Goal: Find specific page/section: Find specific page/section

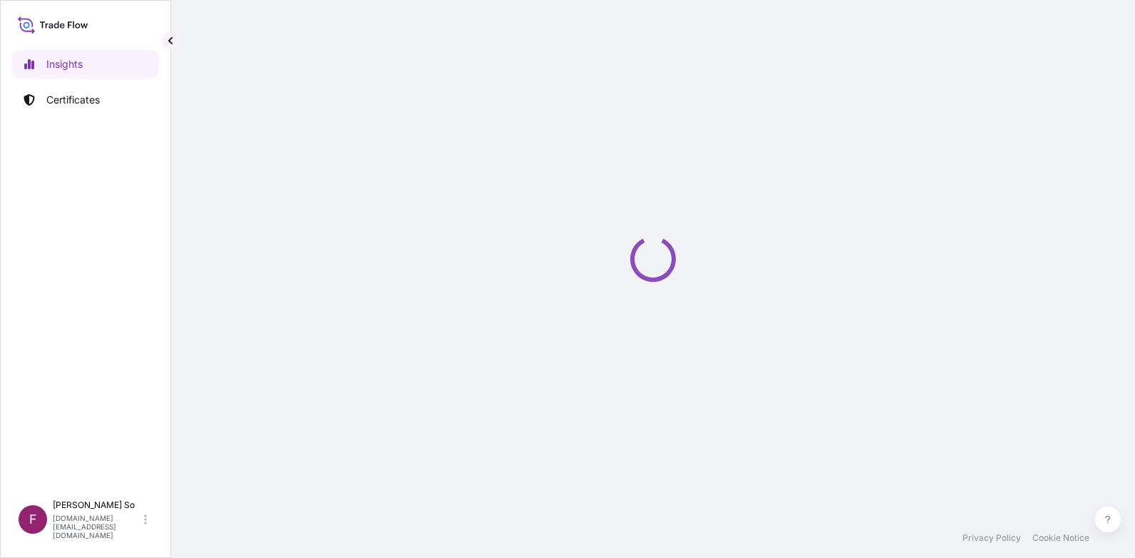
select select "2025"
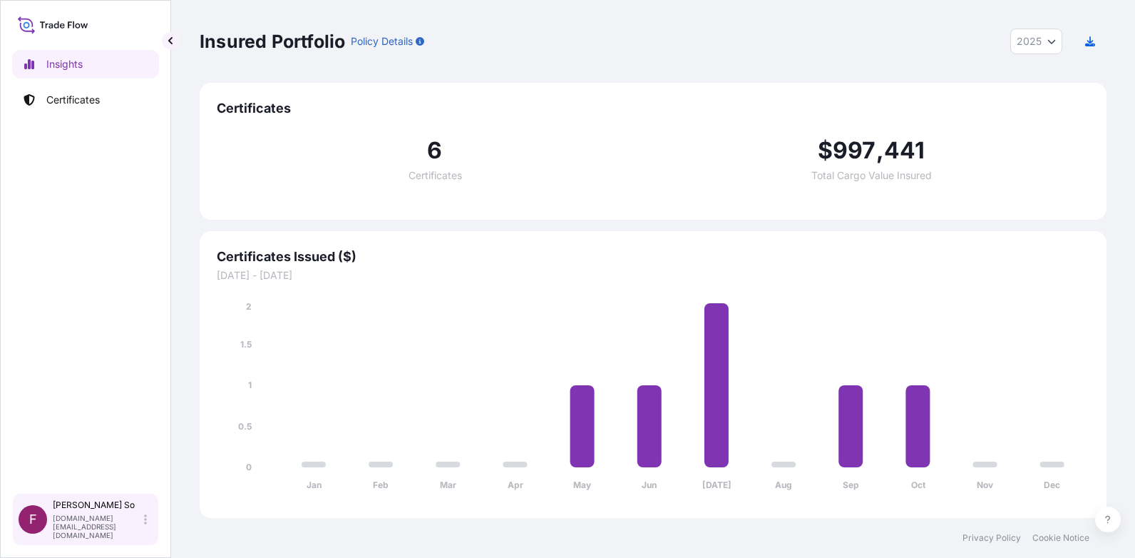
click at [114, 511] on p "Fanny So" at bounding box center [97, 504] width 88 height 11
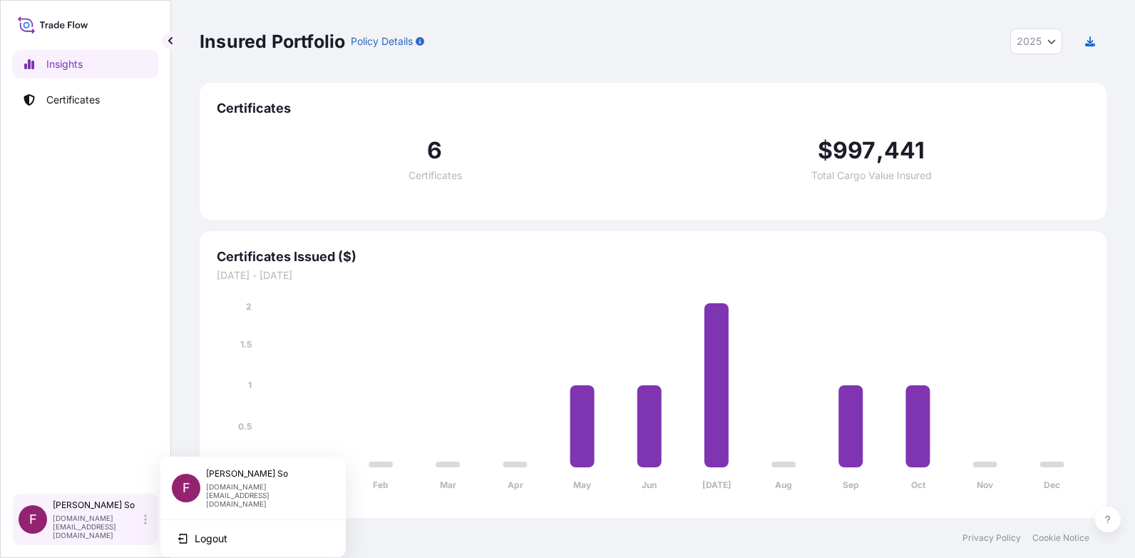
click at [114, 511] on p "Fanny So" at bounding box center [97, 504] width 88 height 11
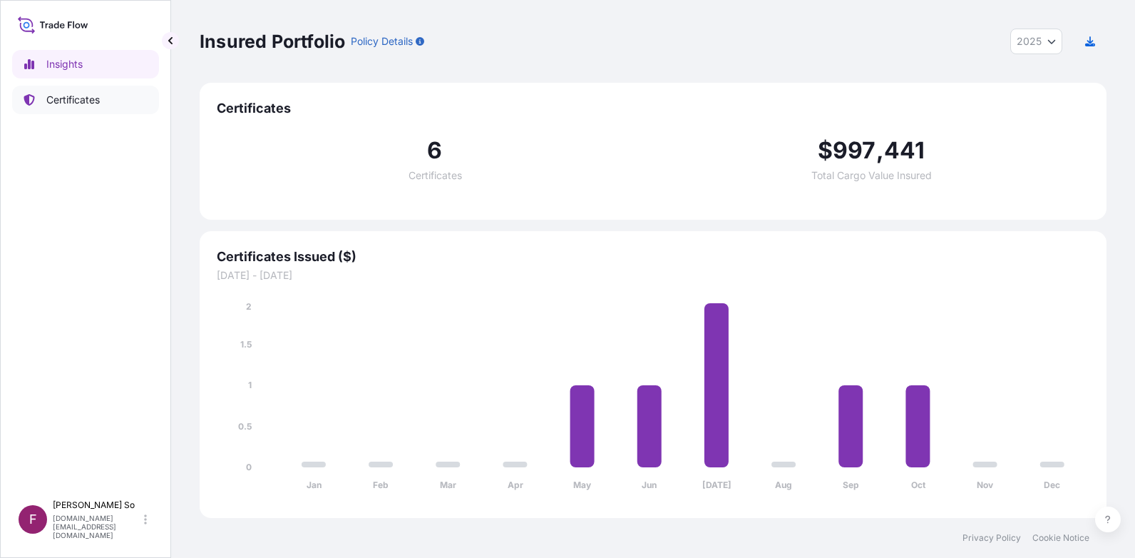
click at [78, 95] on p "Certificates" at bounding box center [72, 100] width 53 height 14
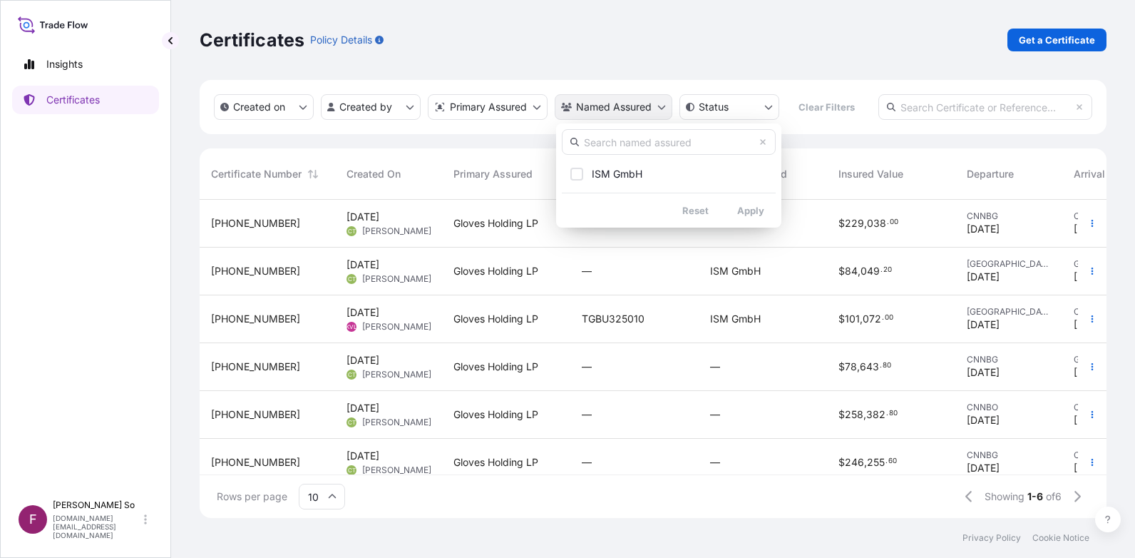
click at [662, 110] on html "Insights Certificates F Fanny So fanny.so@piphkg.com Certificates Policy Detail…" at bounding box center [567, 279] width 1135 height 558
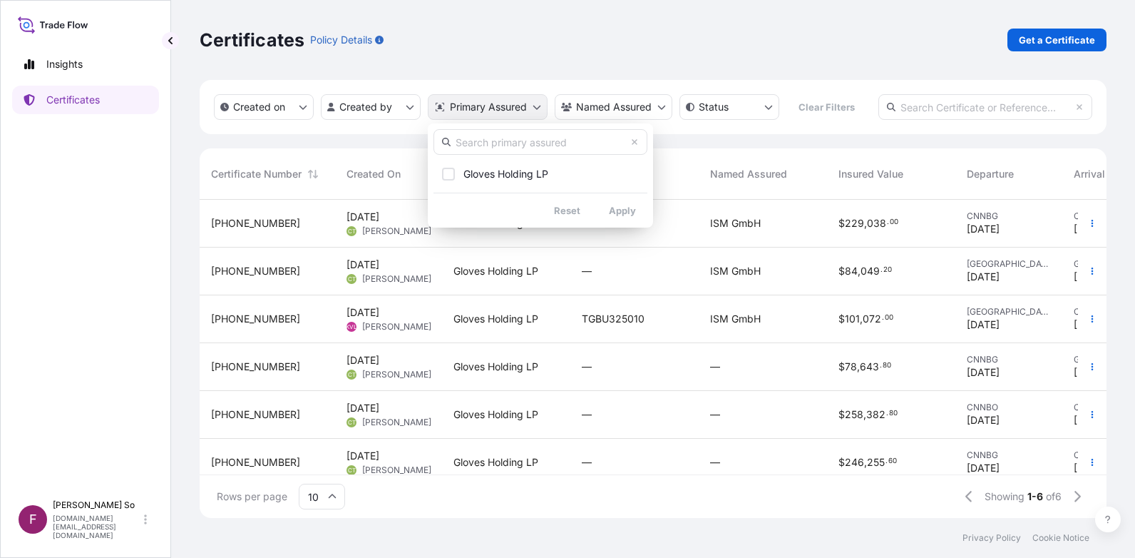
click at [539, 106] on html "Insights Certificates F Fanny So fanny.so@piphkg.com Certificates Policy Detail…" at bounding box center [567, 279] width 1135 height 558
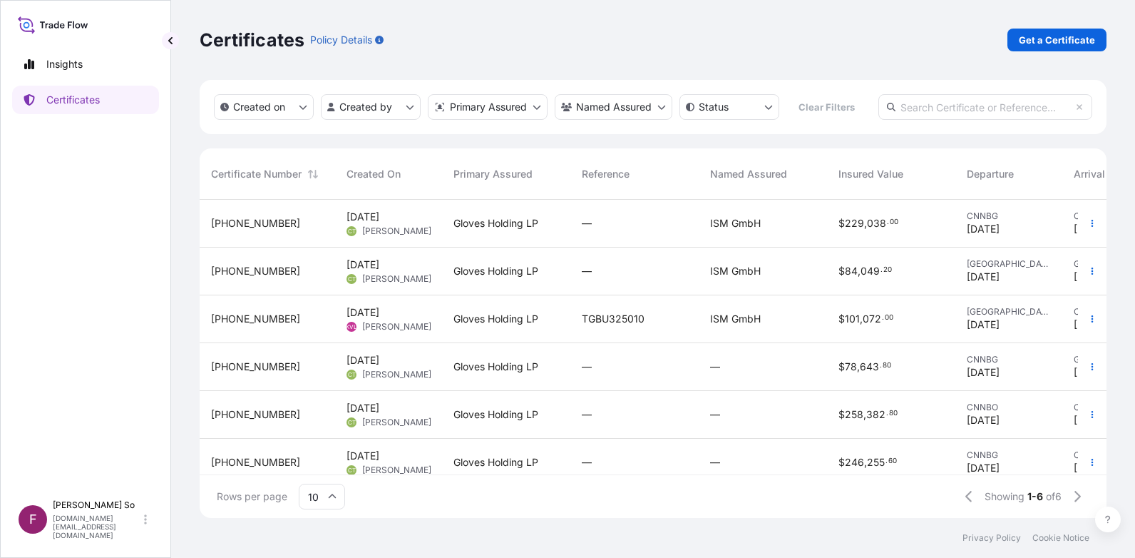
click at [539, 106] on html "Insights Certificates F Fanny So fanny.so@piphkg.com Certificates Policy Detail…" at bounding box center [567, 279] width 1135 height 558
click at [407, 111] on html "Insights Certificates F Fanny So fanny.so@piphkg.com Certificates Policy Detail…" at bounding box center [567, 279] width 1135 height 558
click at [304, 109] on icon "createdOn Filter options" at bounding box center [303, 107] width 9 height 9
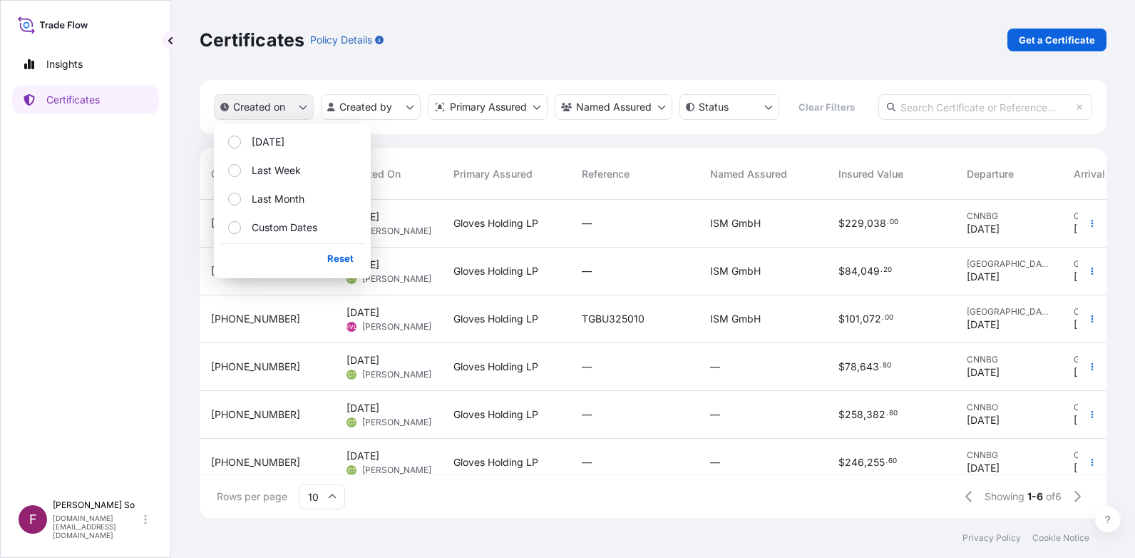
click at [304, 109] on icon "createdOn Filter options" at bounding box center [303, 107] width 9 height 9
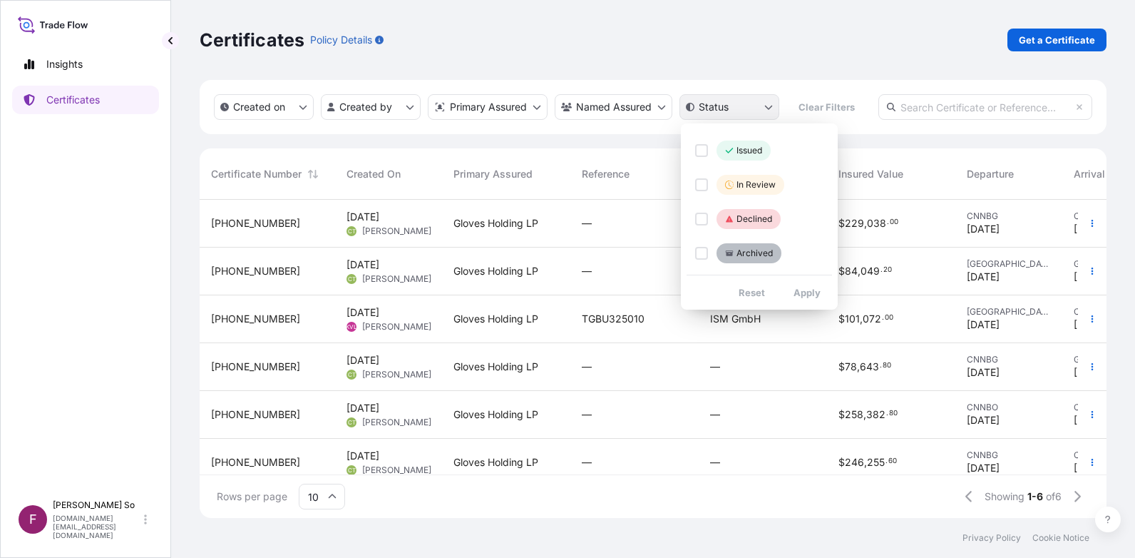
click at [774, 111] on html "Insights Certificates F Fanny So fanny.so@piphkg.com Certificates Policy Detail…" at bounding box center [567, 279] width 1135 height 558
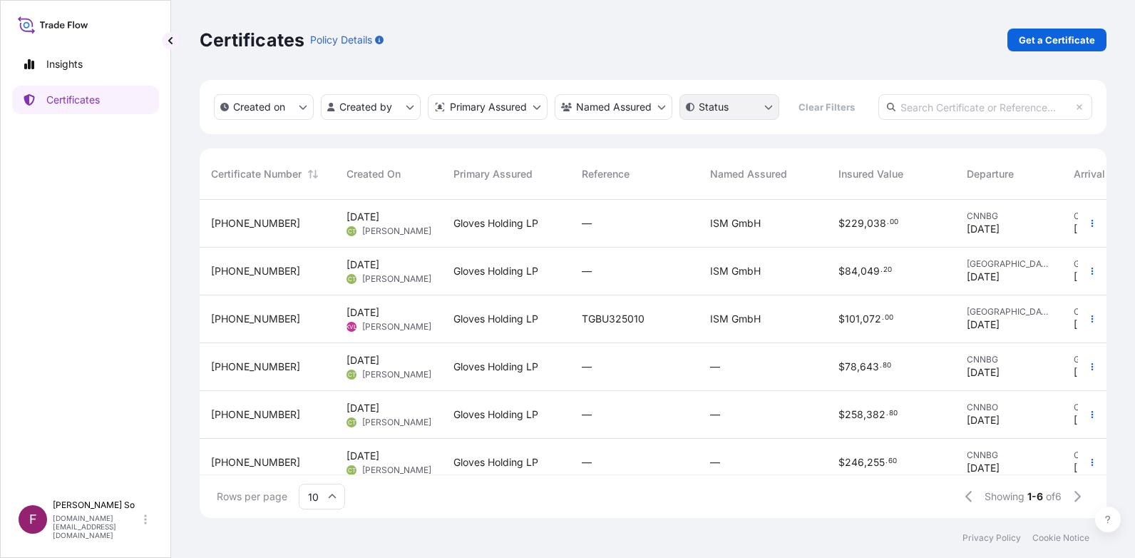
click at [774, 111] on html "Insights Certificates F Fanny So fanny.so@piphkg.com Certificates Policy Detail…" at bounding box center [567, 279] width 1135 height 558
drag, startPoint x: 68, startPoint y: 66, endPoint x: 621, endPoint y: 27, distance: 554.7
click at [621, 27] on div "Certificates Policy Details Get a Certificate" at bounding box center [653, 40] width 907 height 80
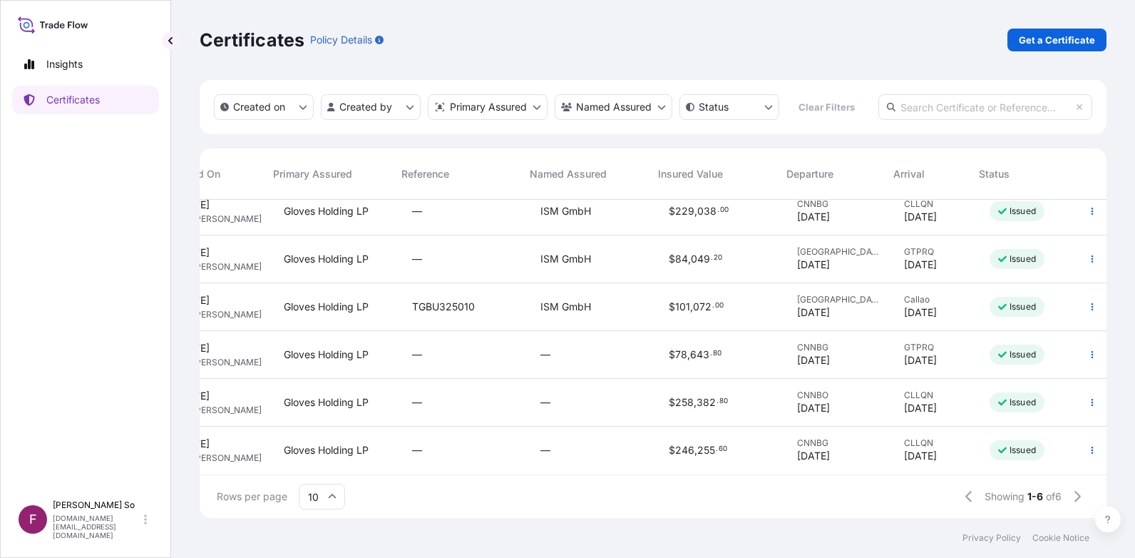
scroll to position [23, 180]
click at [334, 497] on icon at bounding box center [332, 496] width 9 height 9
click at [334, 497] on icon at bounding box center [333, 497] width 8 height 4
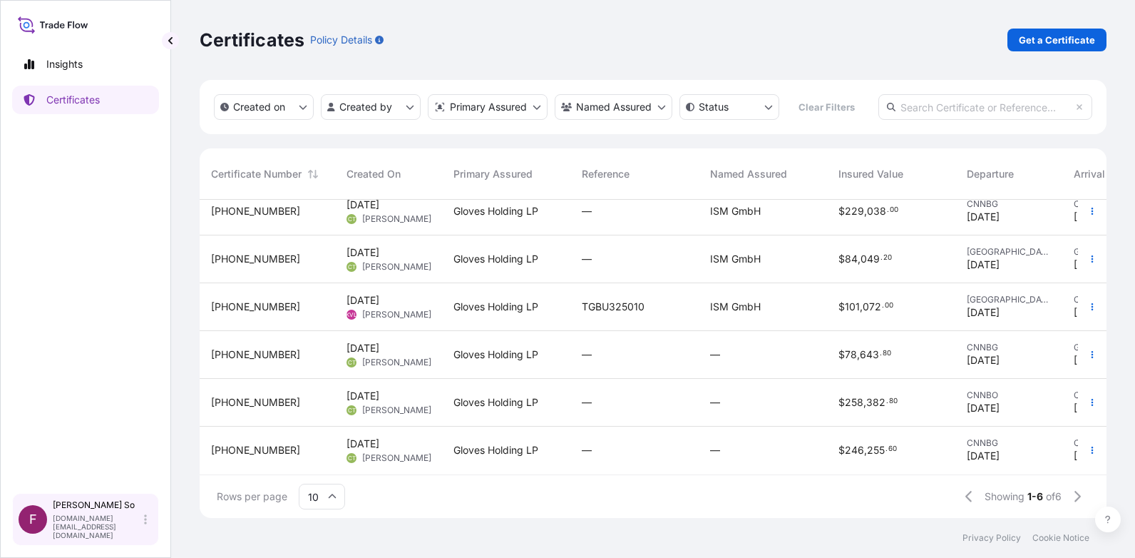
drag, startPoint x: 80, startPoint y: 526, endPoint x: 63, endPoint y: 526, distance: 16.4
click at [63, 526] on div "Fanny So fanny.so@piphkg.com" at bounding box center [103, 519] width 100 height 40
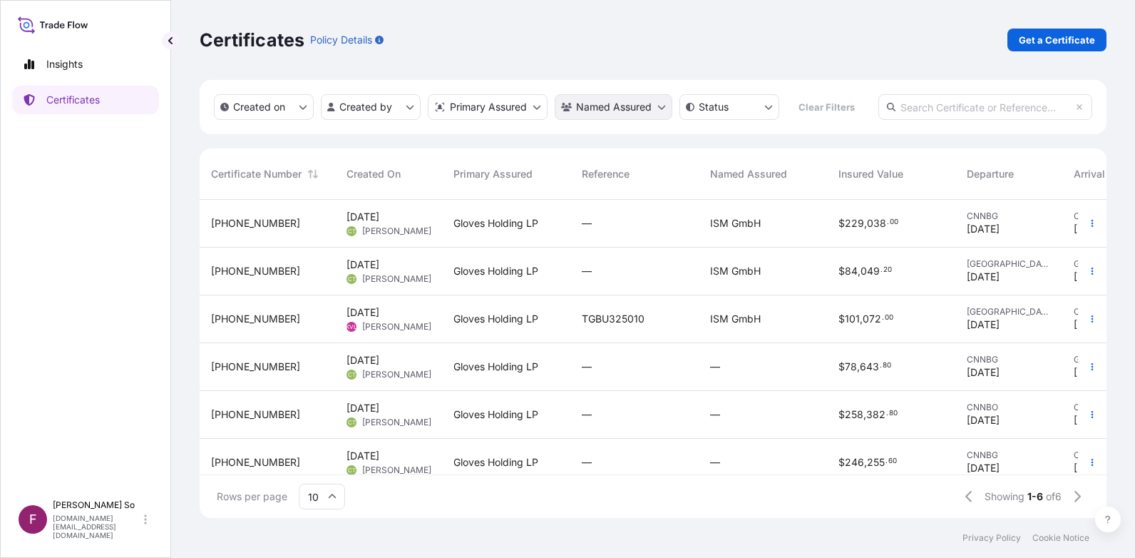
click at [664, 113] on html "Insights Certificates F Fanny So fanny.so@piphkg.com Certificates Policy Detail…" at bounding box center [567, 279] width 1135 height 558
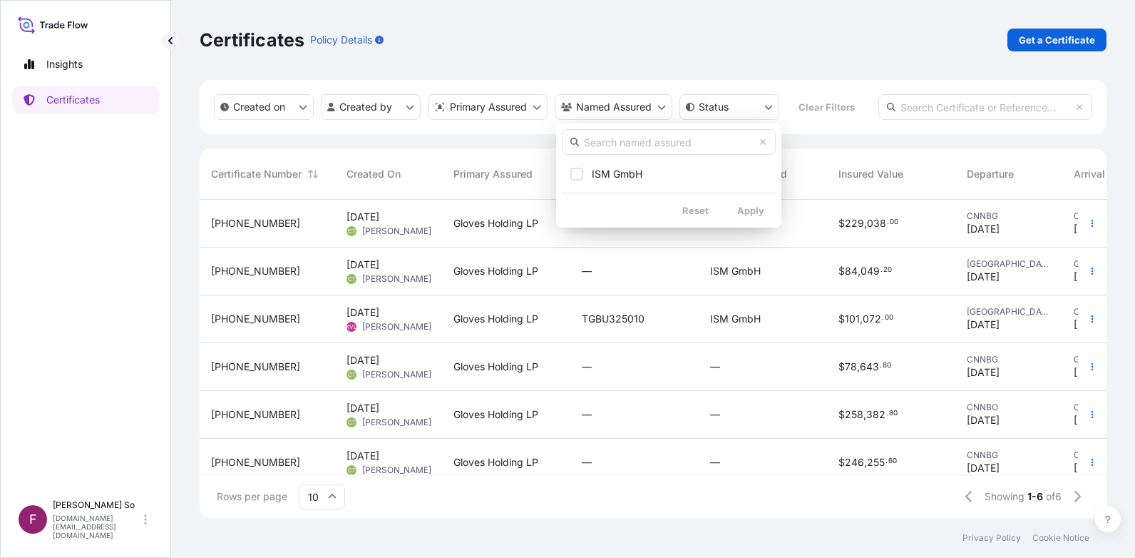
click at [627, 145] on input "text" at bounding box center [669, 142] width 214 height 26
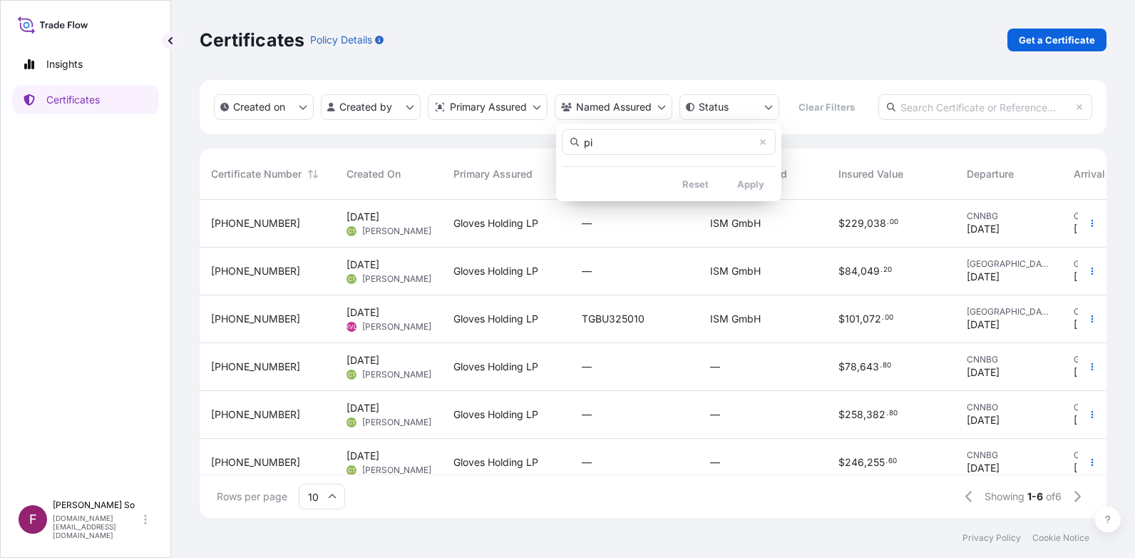
type input "p"
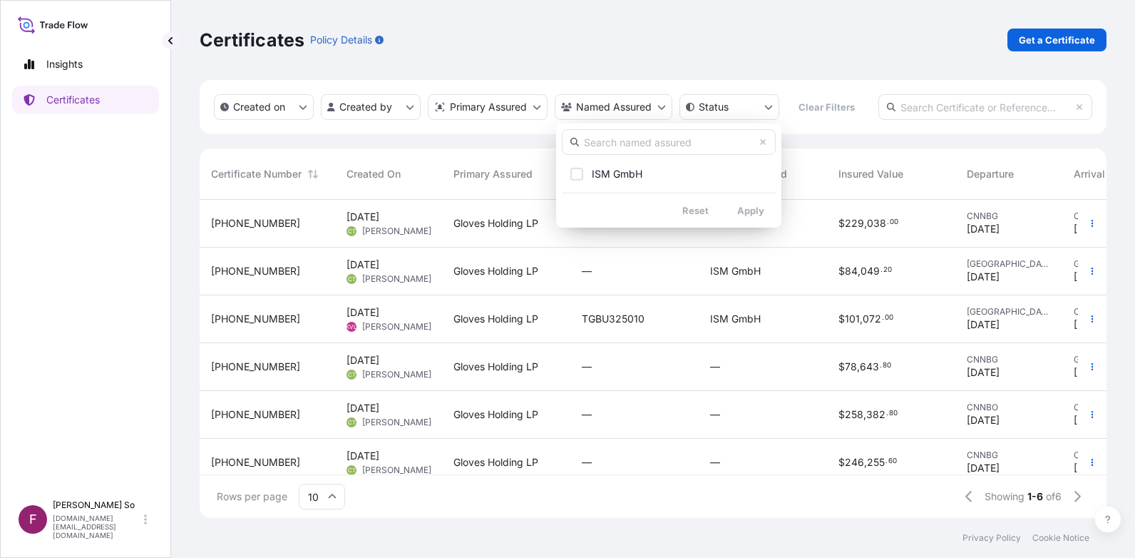
click at [535, 106] on html "Insights Certificates F Fanny So fanny.so@piphkg.com Certificates Policy Detail…" at bounding box center [567, 279] width 1135 height 558
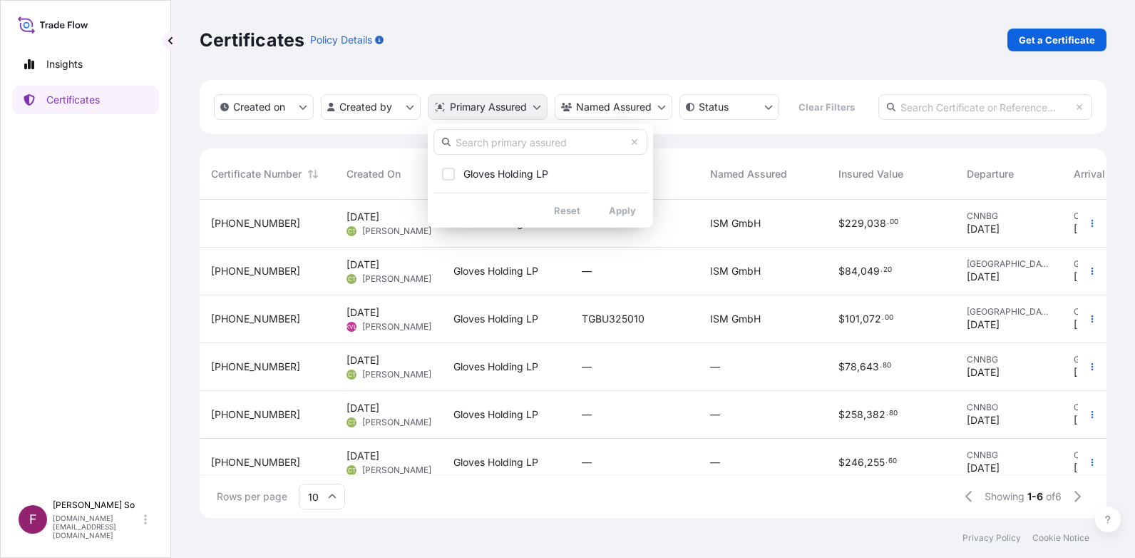
click at [536, 106] on html "Insights Certificates F Fanny So fanny.so@piphkg.com Certificates Policy Detail…" at bounding box center [567, 279] width 1135 height 558
click at [498, 148] on input "text" at bounding box center [541, 142] width 214 height 26
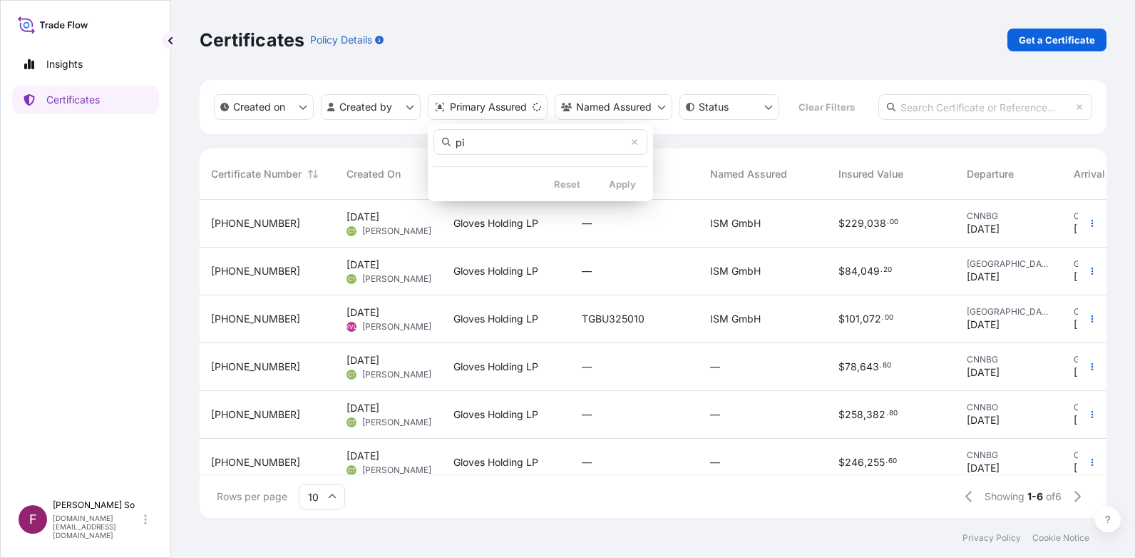
type input "p"
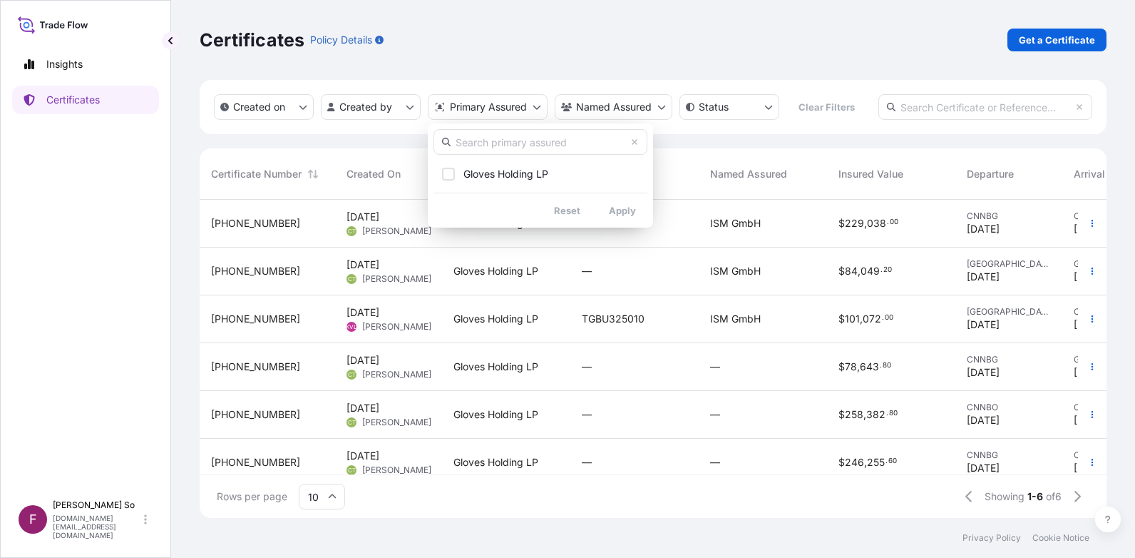
click at [665, 109] on html "Insights Certificates F Fanny So fanny.so@piphkg.com Certificates Policy Detail…" at bounding box center [567, 279] width 1135 height 558
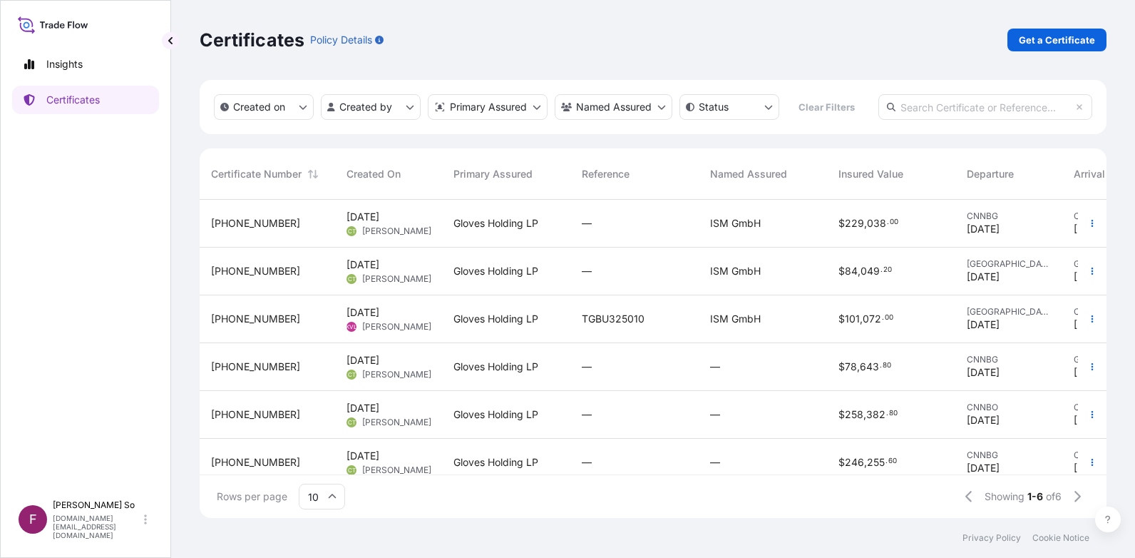
click at [665, 109] on html "Insights Certificates F Fanny So fanny.so@piphkg.com Certificates Policy Detail…" at bounding box center [567, 279] width 1135 height 558
click at [695, 24] on html "Insights Certificates F Fanny So fanny.so@piphkg.com Certificates Policy Detail…" at bounding box center [567, 279] width 1135 height 558
click at [333, 496] on icon at bounding box center [333, 495] width 8 height 4
click at [333, 496] on icon at bounding box center [332, 496] width 9 height 9
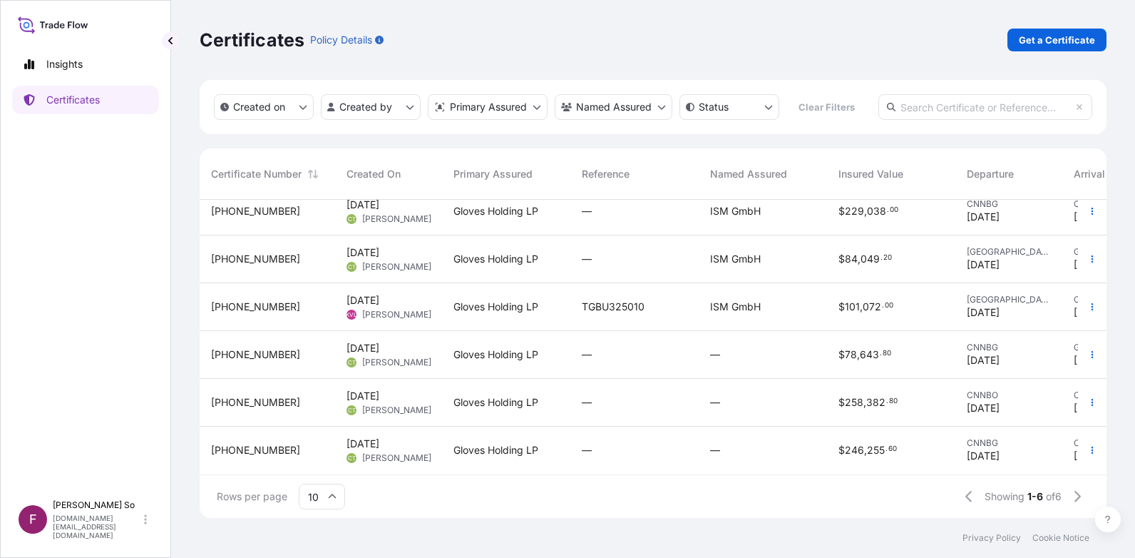
scroll to position [23, 0]
click at [143, 528] on div "F Fanny So fanny.so@piphkg.com" at bounding box center [86, 519] width 134 height 40
